Goal: Transaction & Acquisition: Purchase product/service

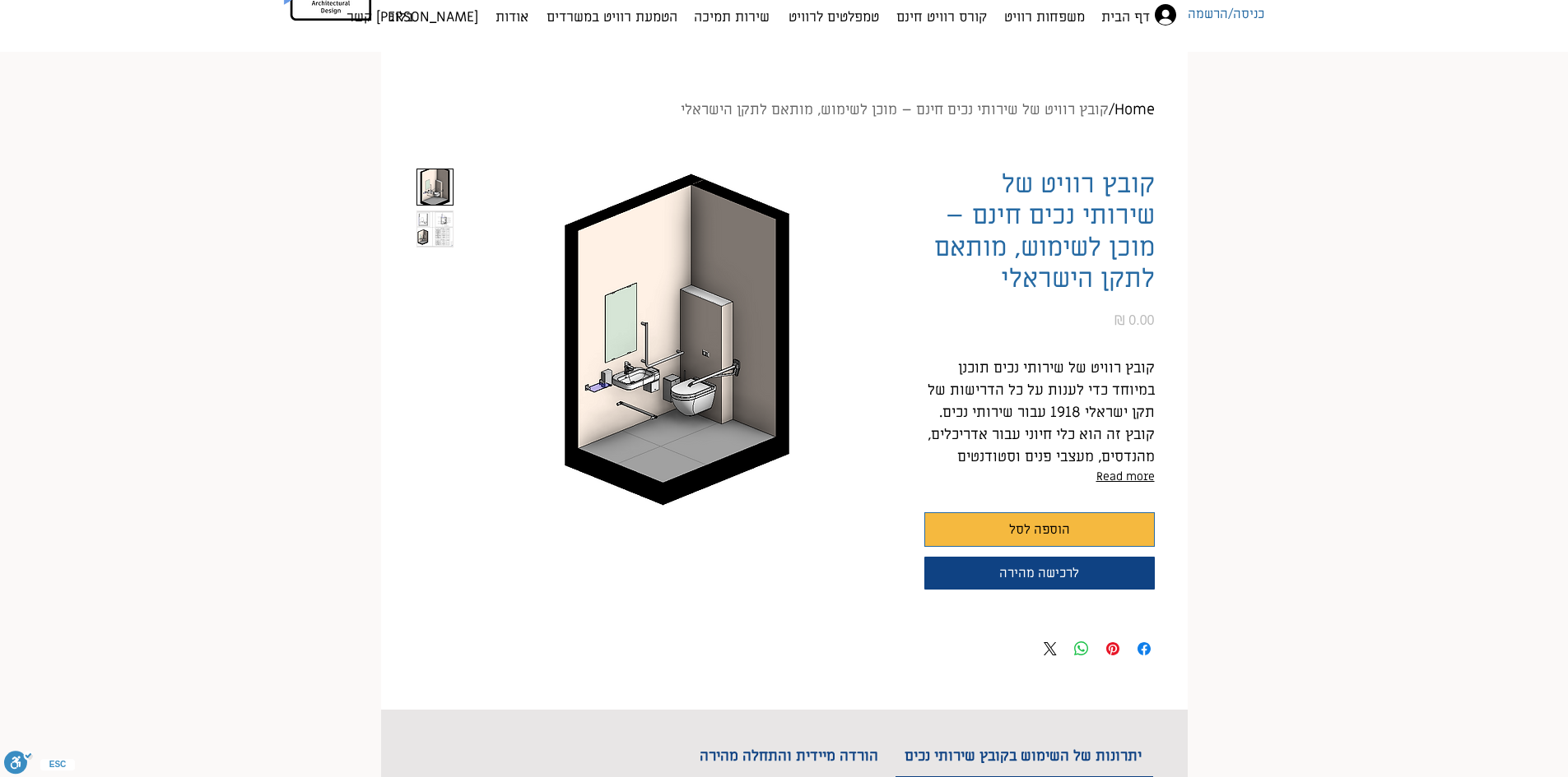
scroll to position [110, 0]
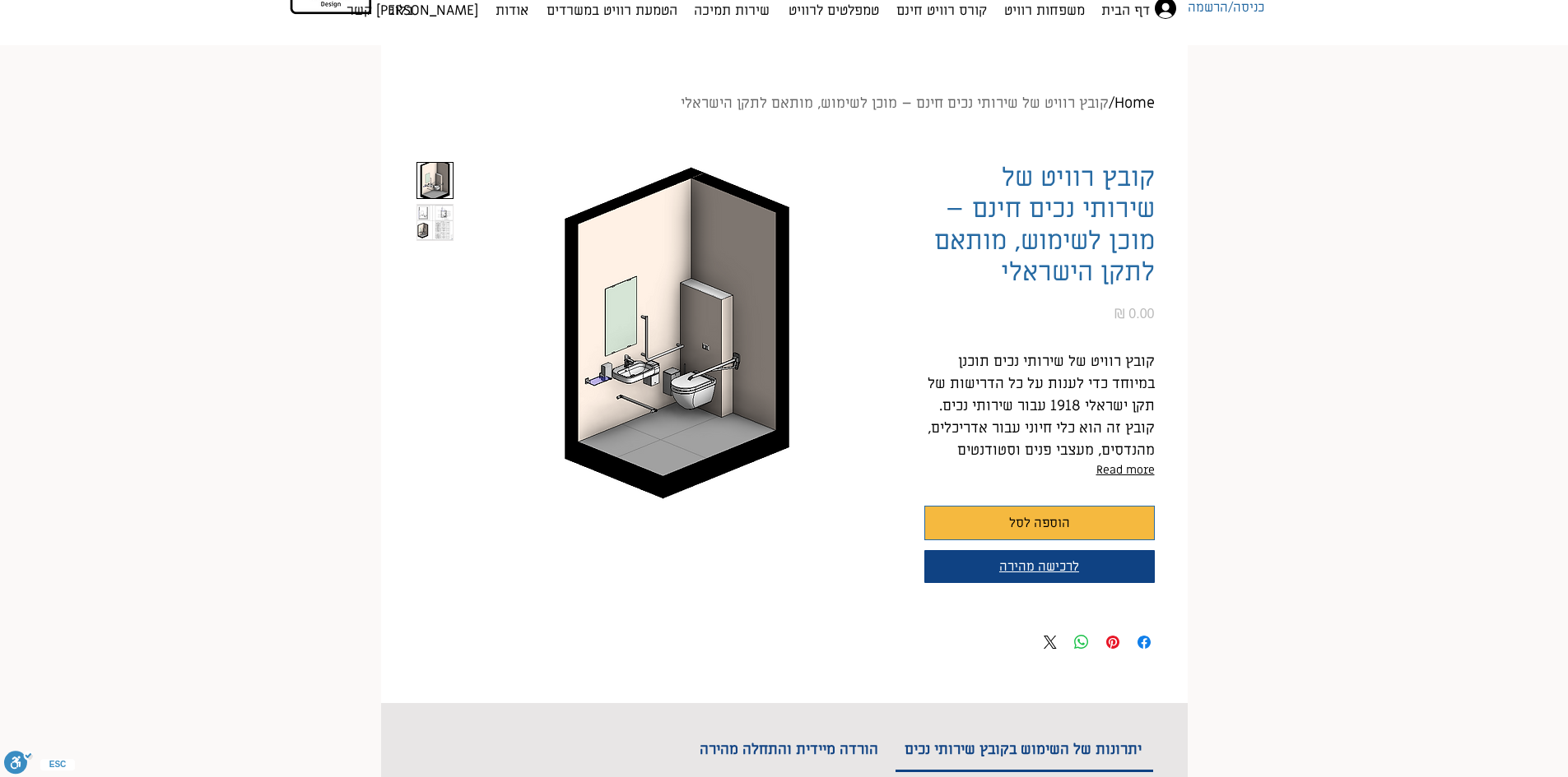
click at [1049, 570] on span "לרכישה מהירה" at bounding box center [1038, 566] width 80 height 16
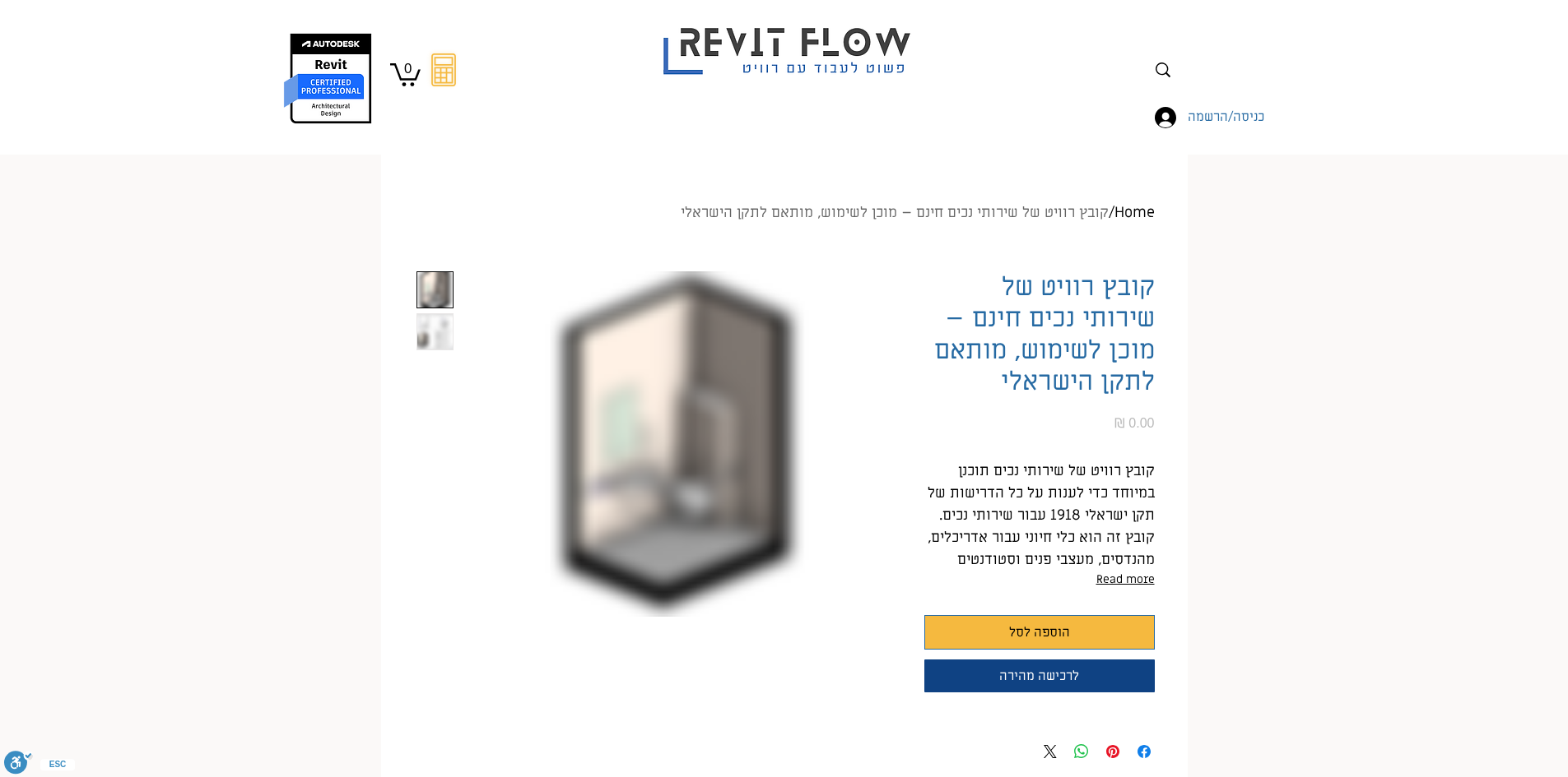
scroll to position [110, 0]
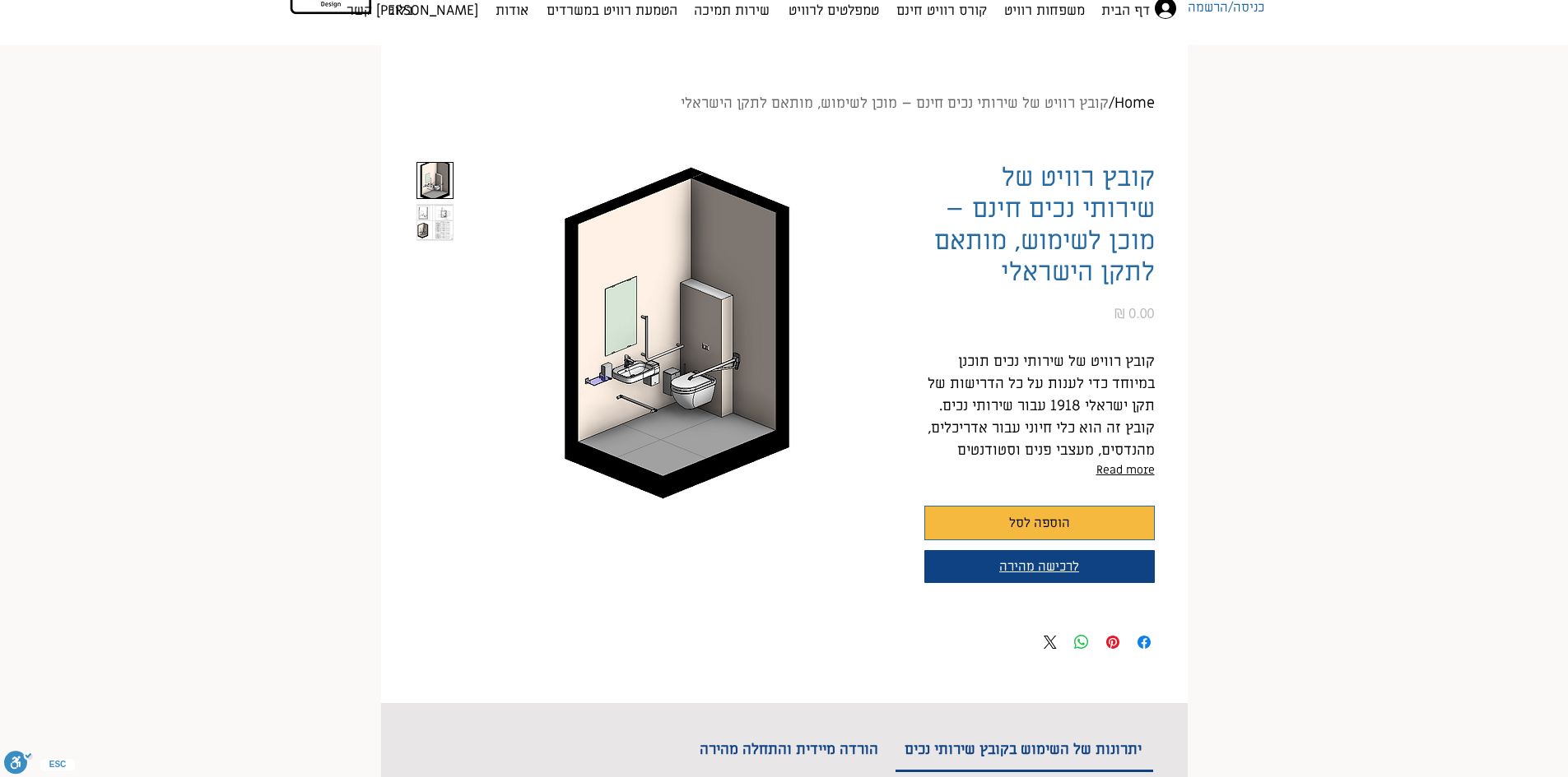
click at [1084, 569] on button "לרכישה מהירה" at bounding box center [1039, 566] width 231 height 33
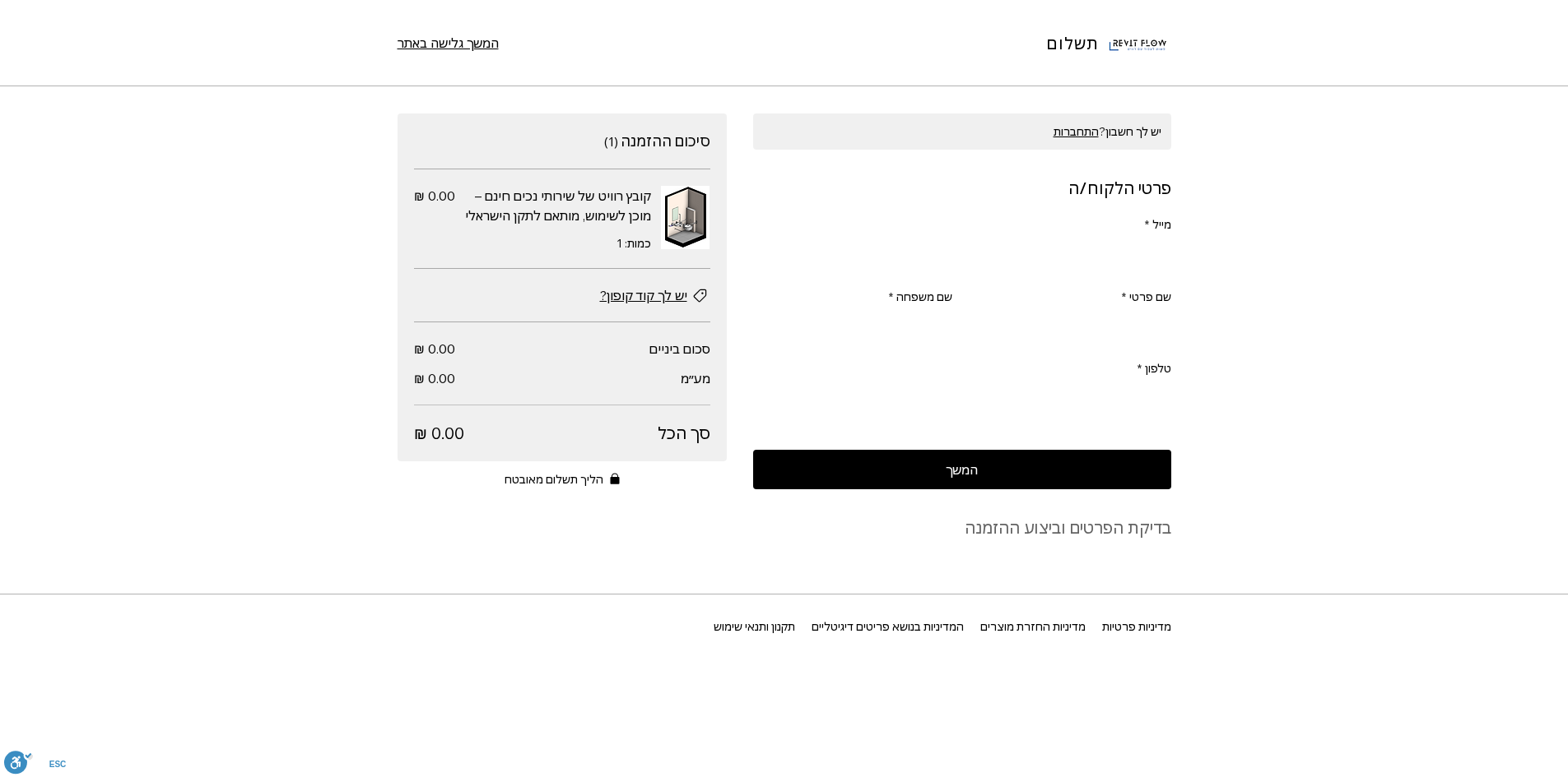
click at [952, 262] on input "מייל *" at bounding box center [967, 256] width 408 height 33
type input "[EMAIL_ADDRESS][DOMAIN_NAME]"
click at [1049, 324] on input "שם פרטי *" at bounding box center [1077, 328] width 189 height 33
type input "r"
type input "[PERSON_NAME]"
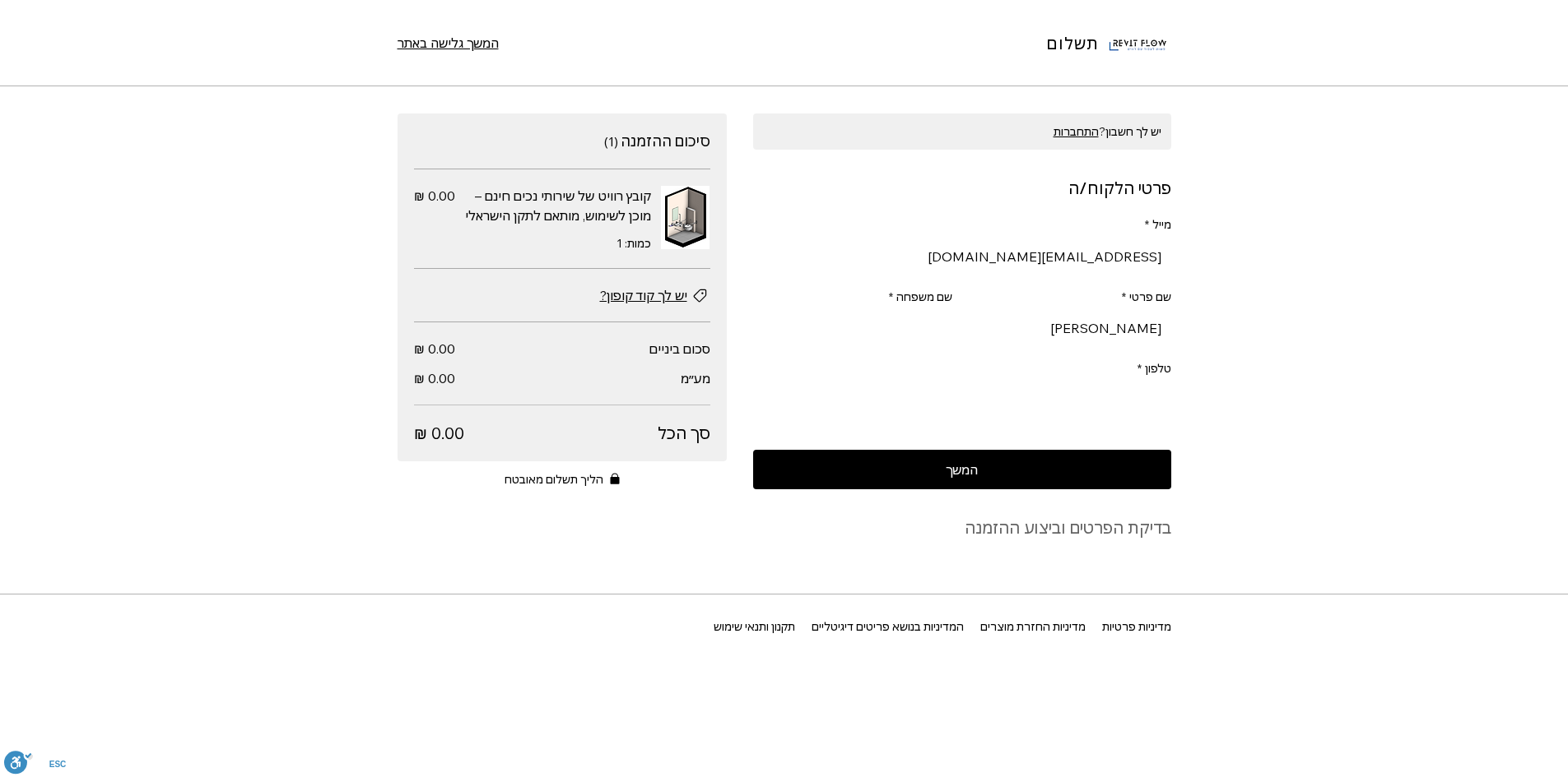
click at [899, 345] on input "שם משפחה *" at bounding box center [858, 328] width 189 height 33
type input "[PERSON_NAME]"
click at [1144, 387] on div "Ecom Template" at bounding box center [962, 400] width 418 height 33
click at [1142, 407] on input "טלפון *" at bounding box center [967, 400] width 408 height 33
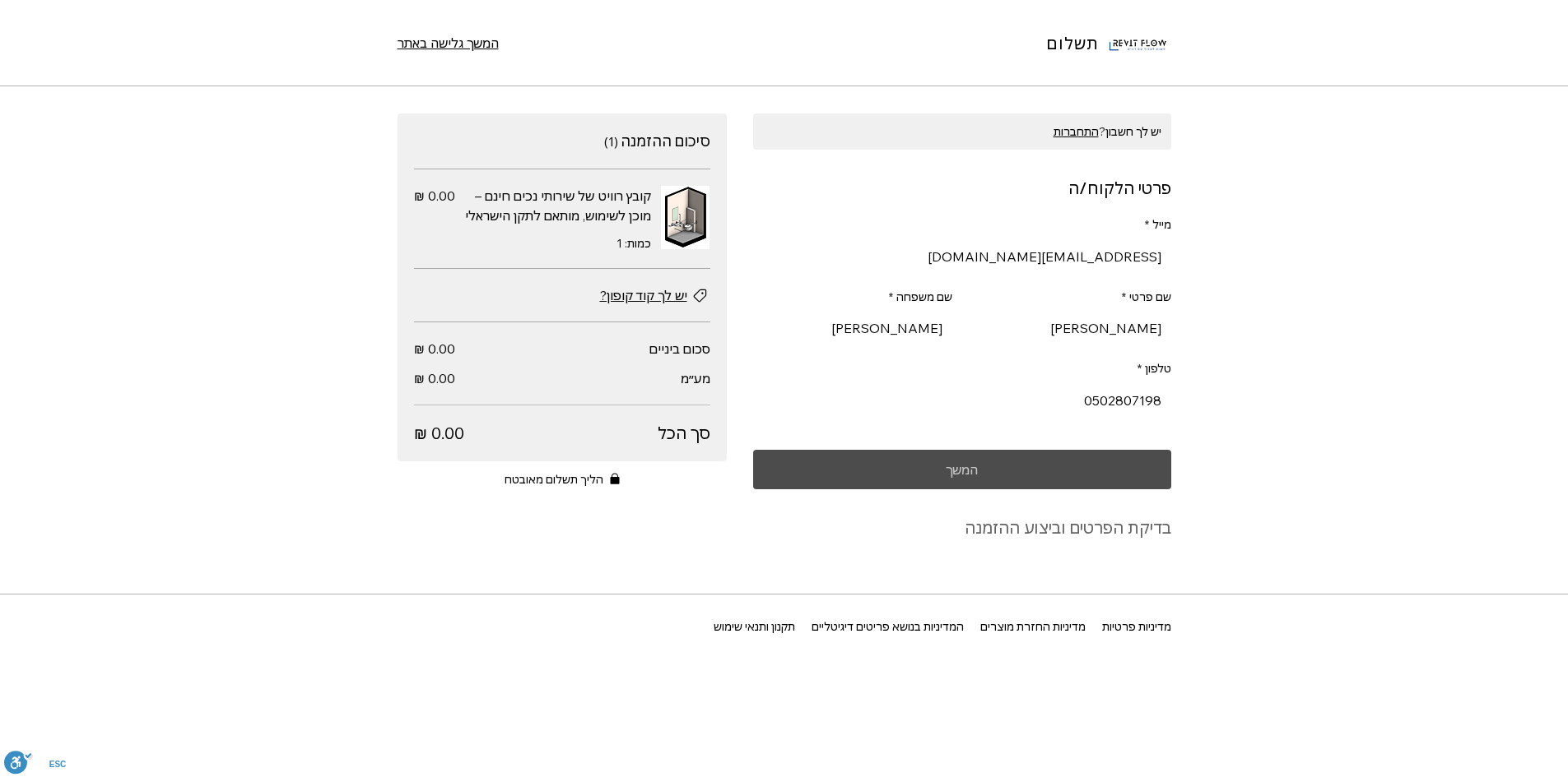
type input "0502807198"
click at [1074, 462] on button "המשך" at bounding box center [962, 470] width 418 height 39
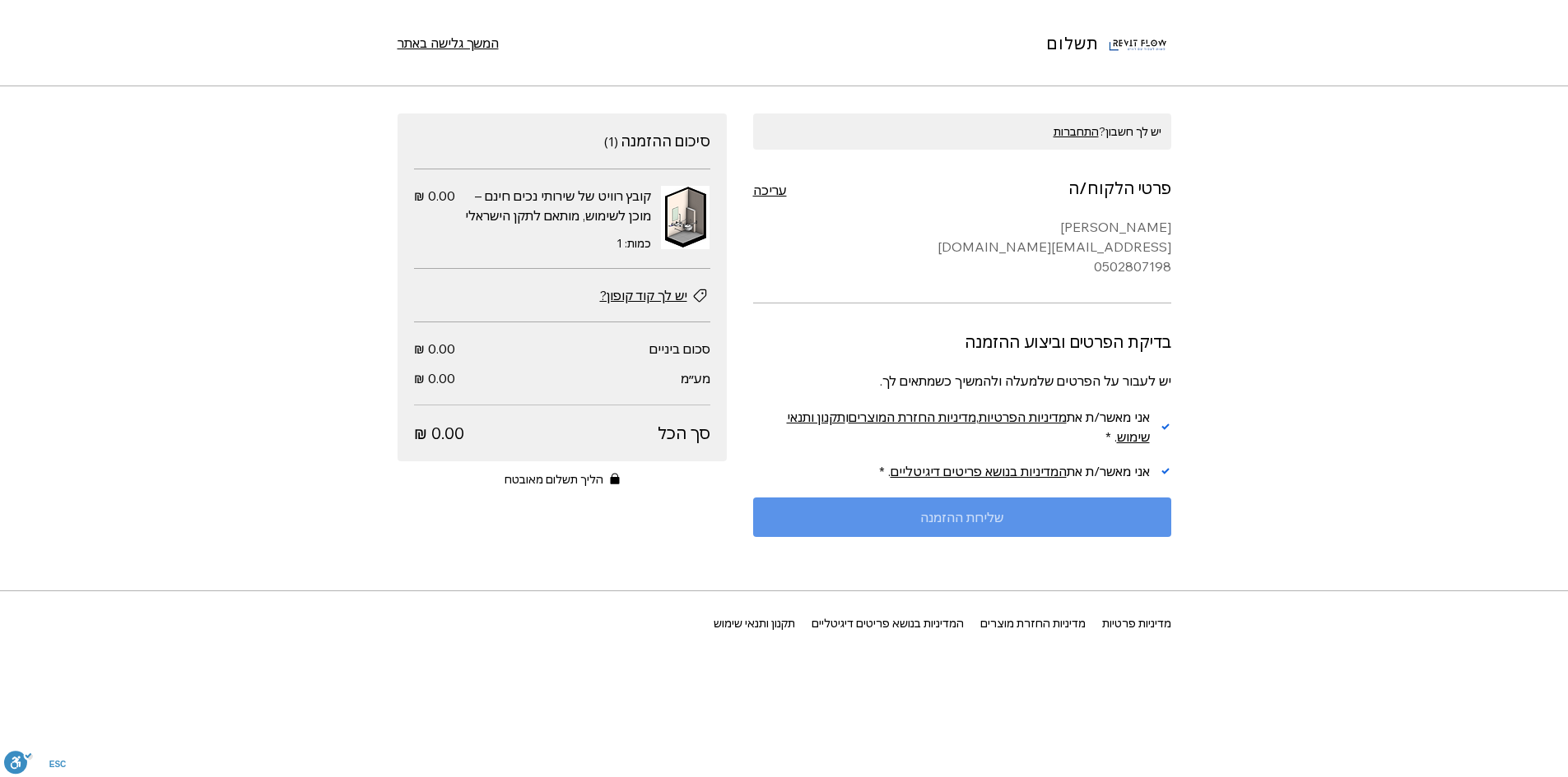
click at [1124, 516] on button "שליחת ההזמנה" at bounding box center [962, 517] width 418 height 39
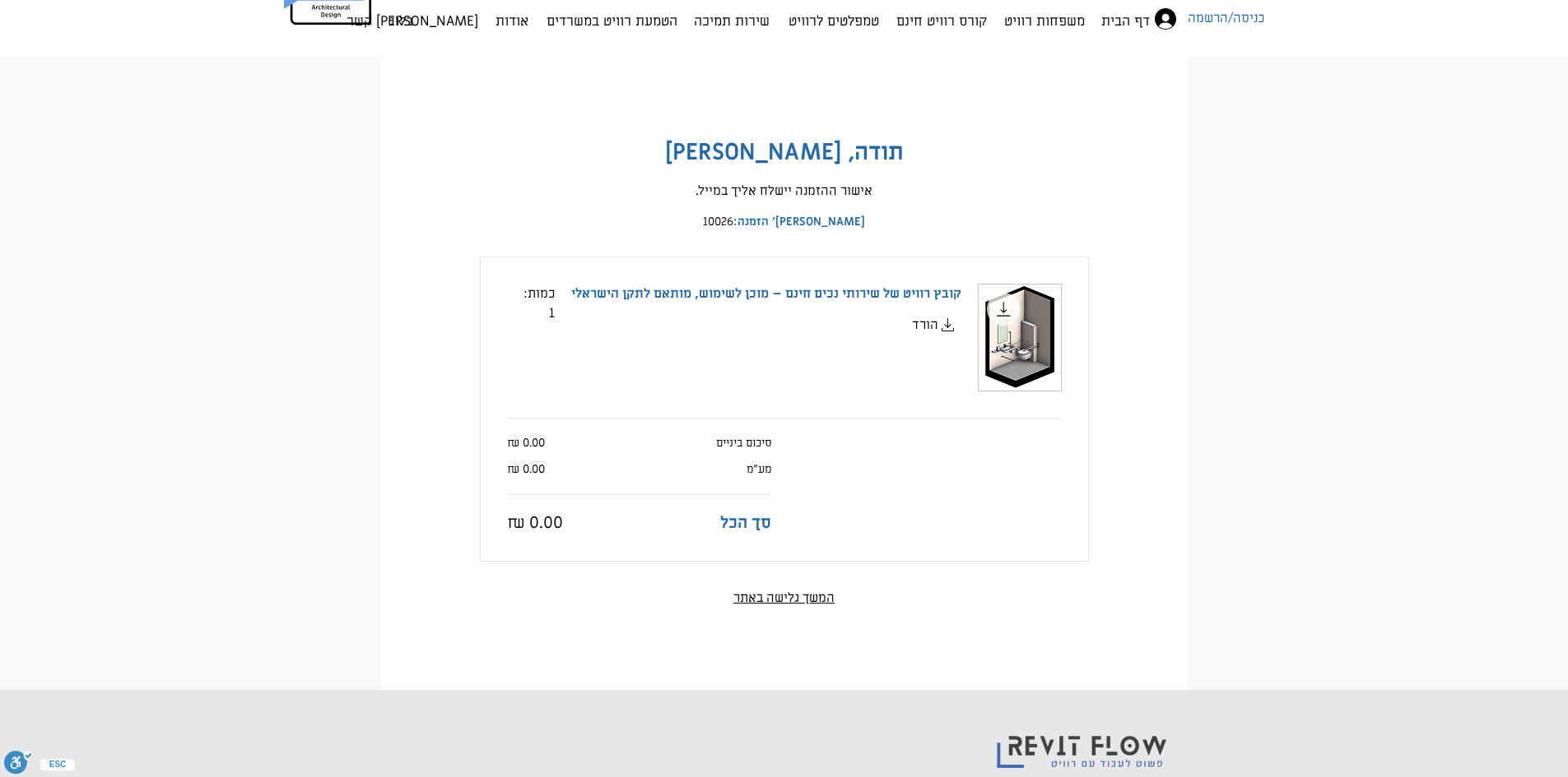
scroll to position [110, 0]
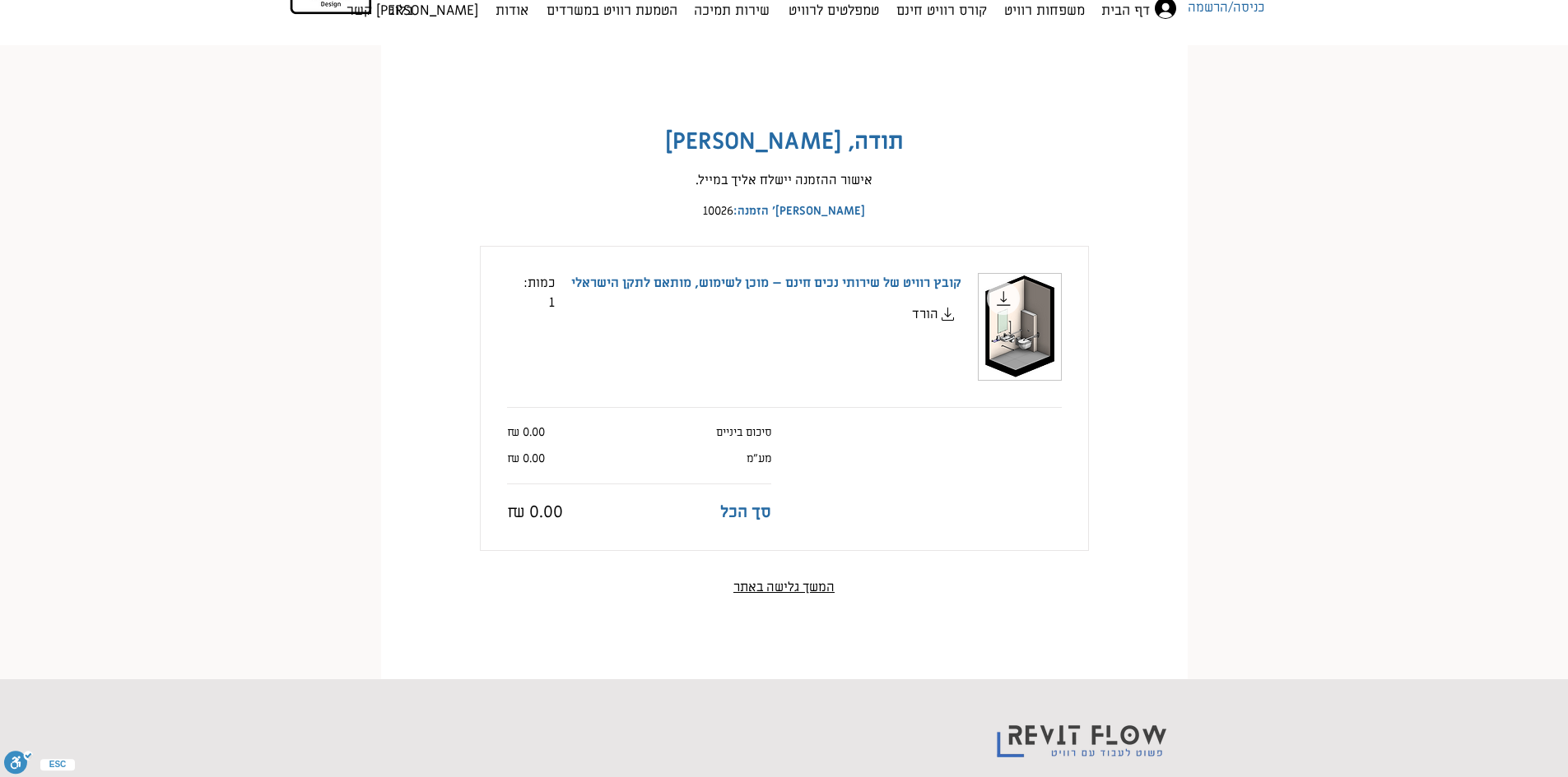
click at [928, 317] on span "הורד" at bounding box center [925, 314] width 26 height 20
